Goal: Information Seeking & Learning: Learn about a topic

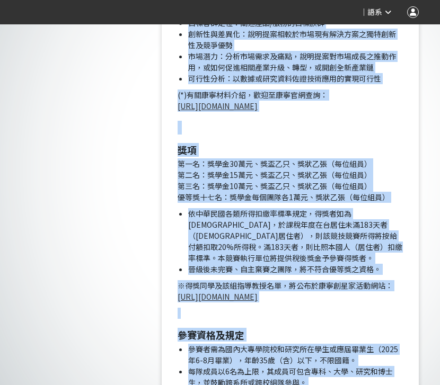
scroll to position [1018, 0]
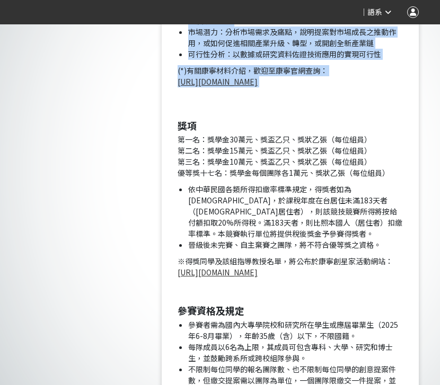
drag, startPoint x: 209, startPoint y: 115, endPoint x: 342, endPoint y: 89, distance: 135.6
copy div "2025康寧創星家 - 創新應用競賽 前言 為提升台灣學生實際創新及材料應用能力、降低學用落差並強化實務教學與產業接軌，台灣康寧自2015年起針對台灣大專院校…"
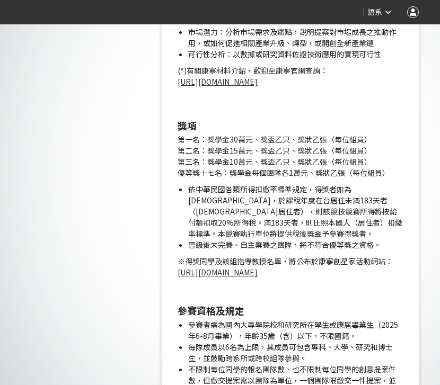
click at [258, 84] on link "[URL][DOMAIN_NAME]" at bounding box center [218, 81] width 80 height 11
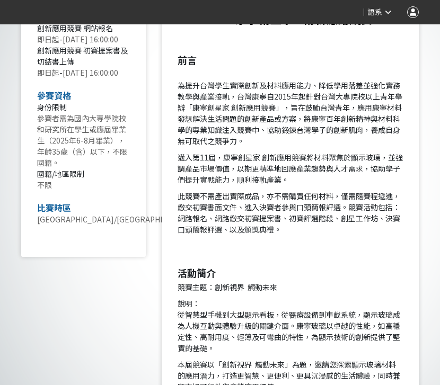
scroll to position [824, 0]
